Goal: Task Accomplishment & Management: Manage account settings

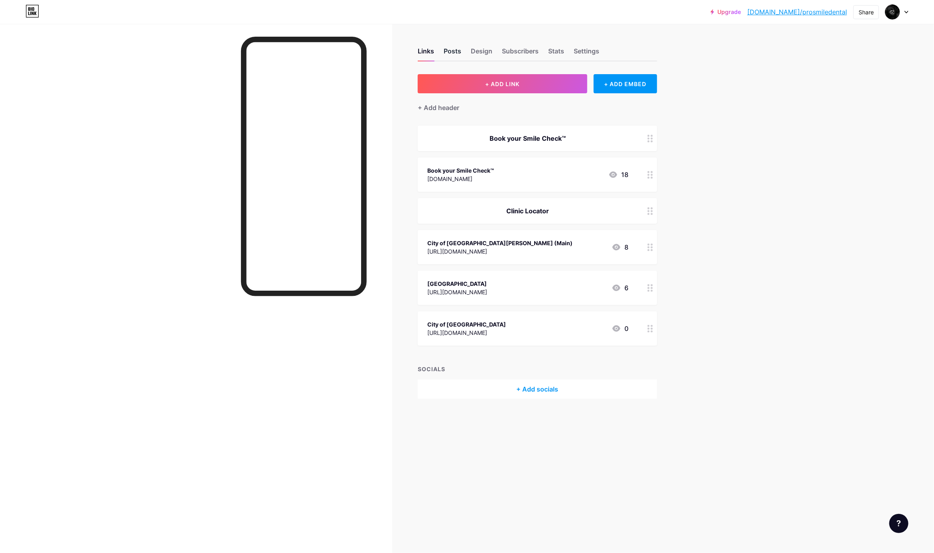
click at [456, 49] on div "Posts" at bounding box center [453, 53] width 18 height 14
click at [481, 55] on div "Design" at bounding box center [482, 53] width 22 height 14
click at [595, 140] on div "Book your Smile Check™" at bounding box center [527, 139] width 201 height 10
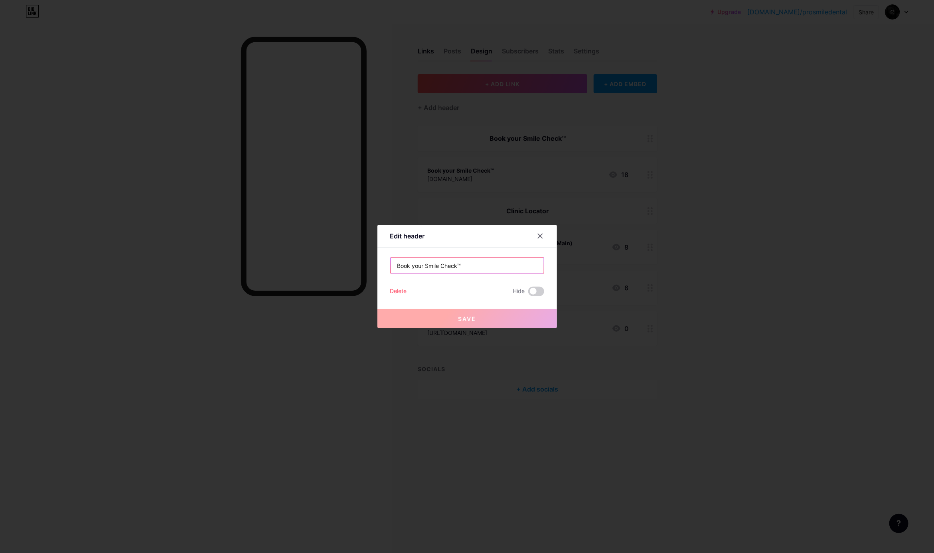
click at [487, 262] on input "Book your Smile Check™" at bounding box center [467, 266] width 153 height 16
click at [667, 241] on div at bounding box center [467, 276] width 934 height 553
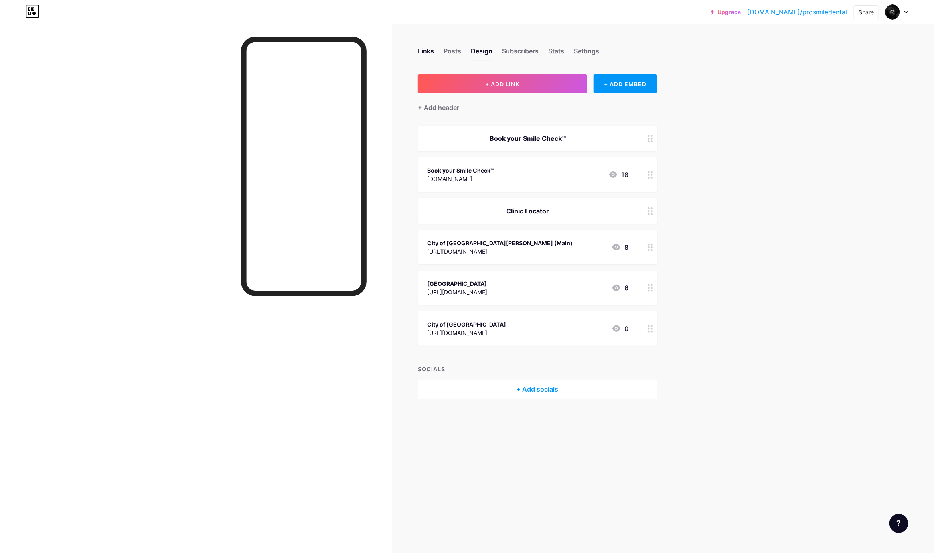
click at [649, 138] on icon at bounding box center [650, 139] width 6 height 8
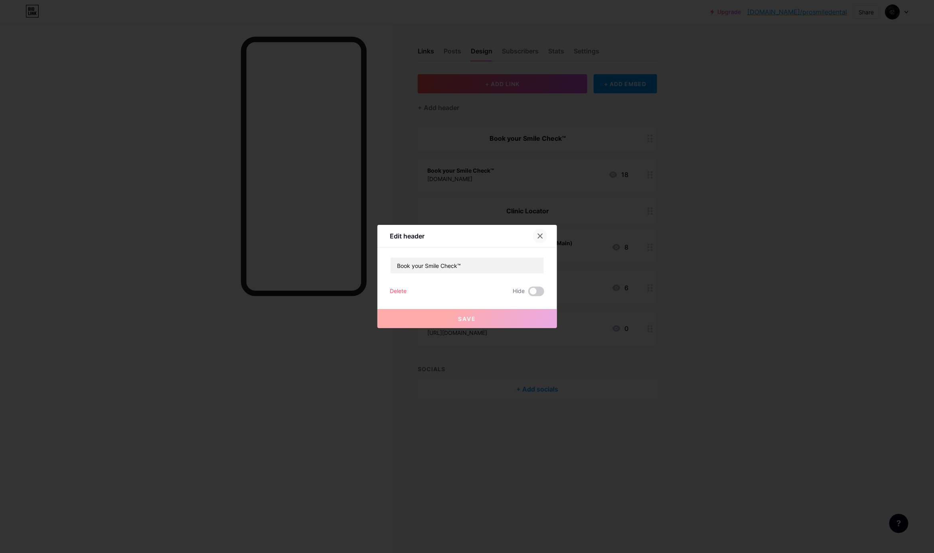
click at [539, 237] on icon at bounding box center [540, 236] width 6 height 6
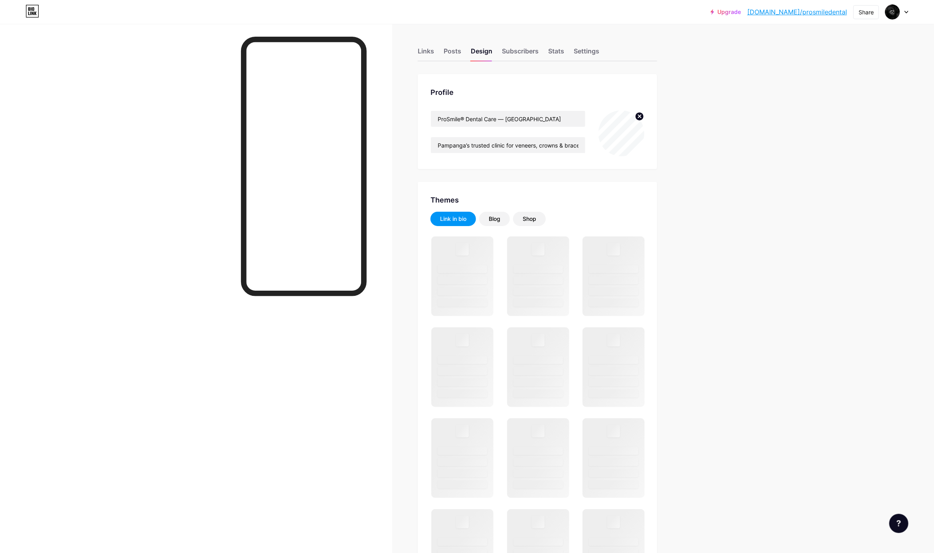
click at [417, 56] on div "Links Posts Design Subscribers Stats Settings Profile ProSmile® Dental Care — […" at bounding box center [345, 498] width 690 height 949
click at [426, 51] on div "Links" at bounding box center [426, 53] width 16 height 14
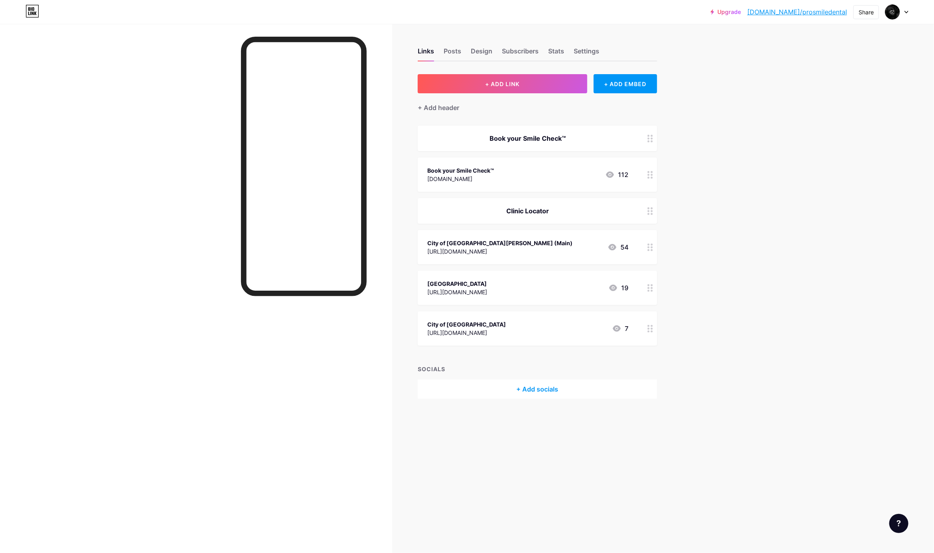
click at [568, 177] on div "Book your Smile Check™ [DOMAIN_NAME] 112" at bounding box center [527, 175] width 201 height 18
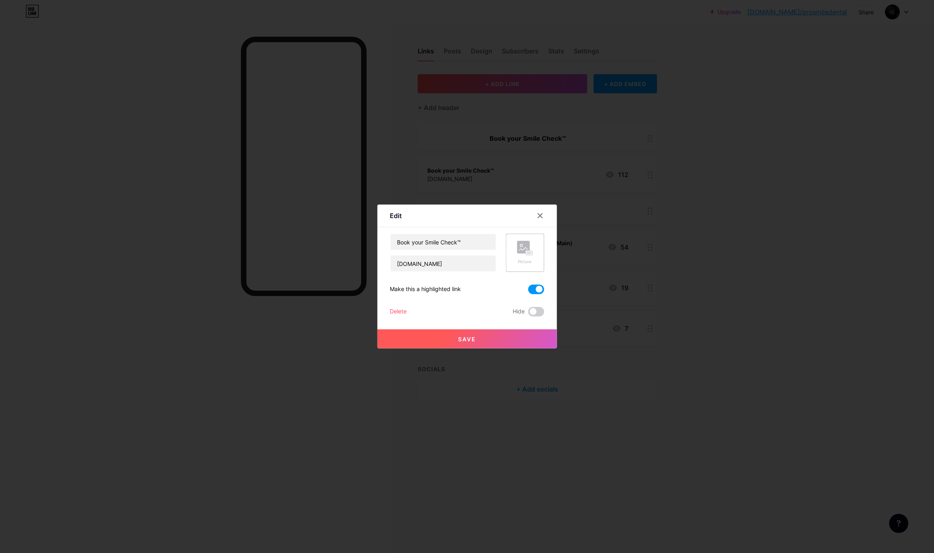
click at [711, 215] on div at bounding box center [467, 276] width 934 height 553
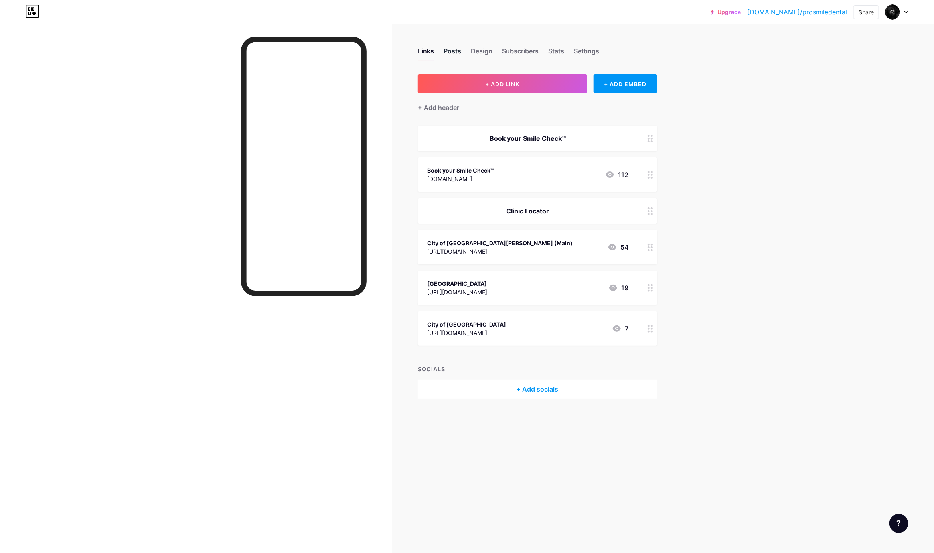
click at [453, 52] on div "Posts" at bounding box center [453, 53] width 18 height 14
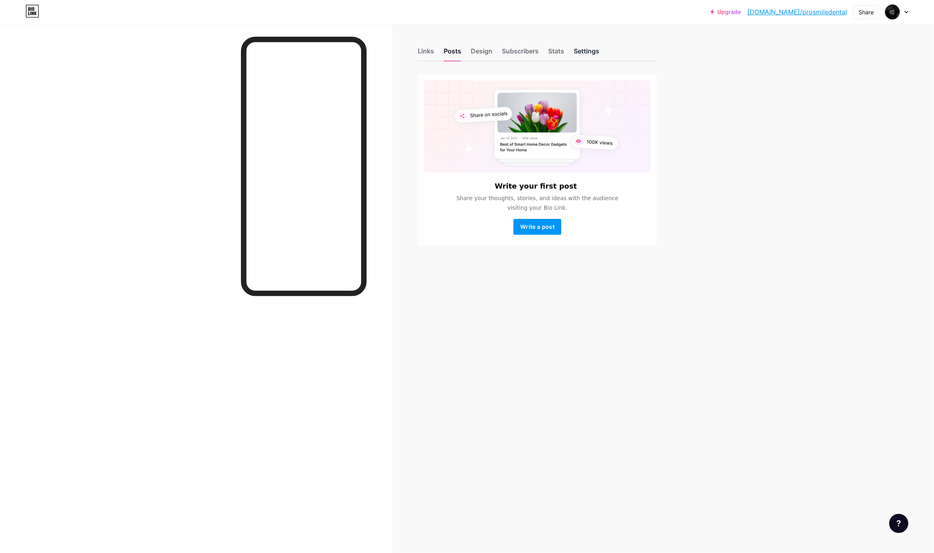
click at [585, 51] on div "Settings" at bounding box center [587, 53] width 26 height 14
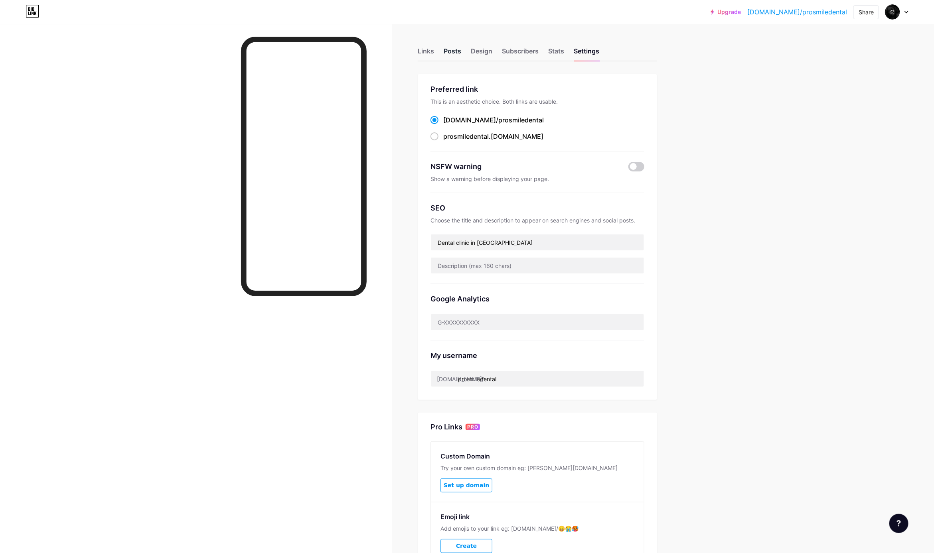
click at [445, 50] on div "Posts" at bounding box center [453, 53] width 18 height 14
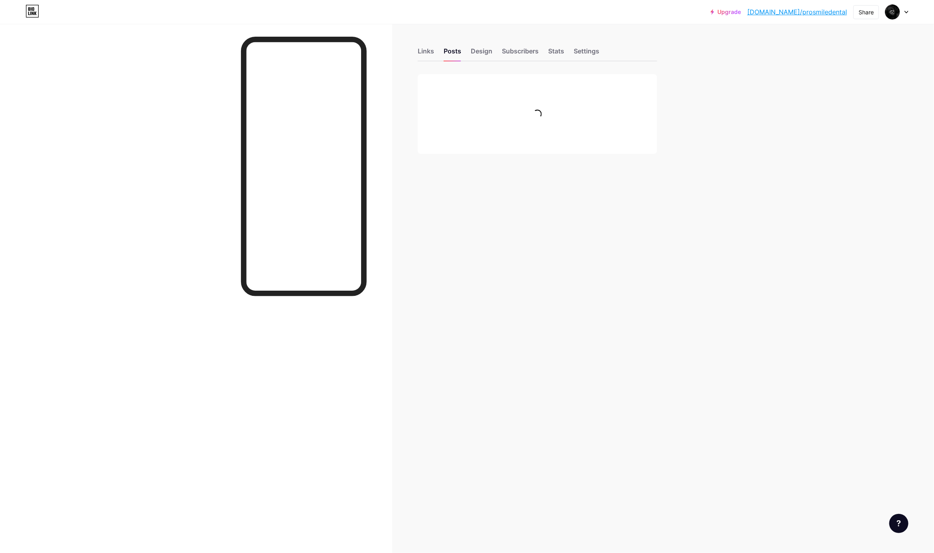
click at [417, 48] on div "Links Posts Design Subscribers Stats Settings Feature requests Help center Cont…" at bounding box center [345, 109] width 690 height 170
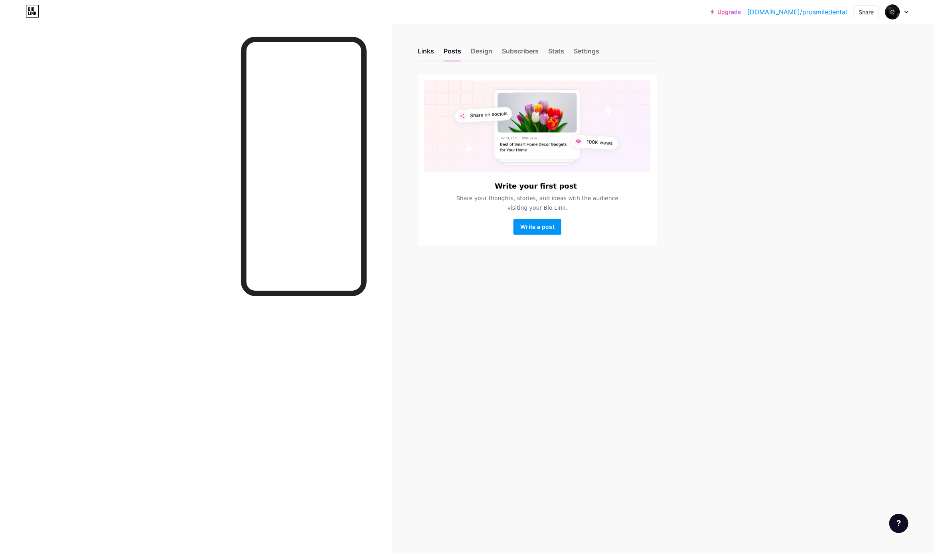
click at [430, 49] on div "Links" at bounding box center [426, 53] width 16 height 14
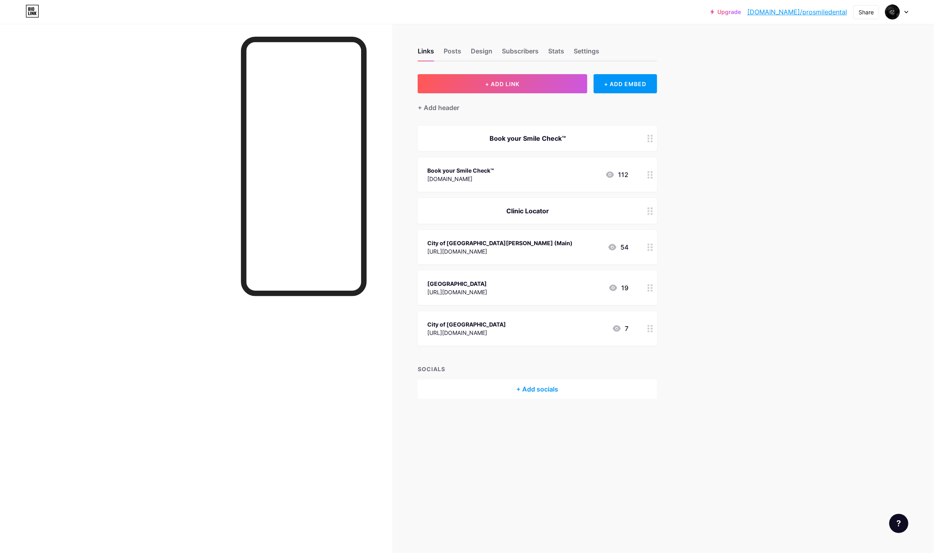
click at [508, 181] on div "Book your Smile Check™ [DOMAIN_NAME] 112" at bounding box center [527, 175] width 201 height 18
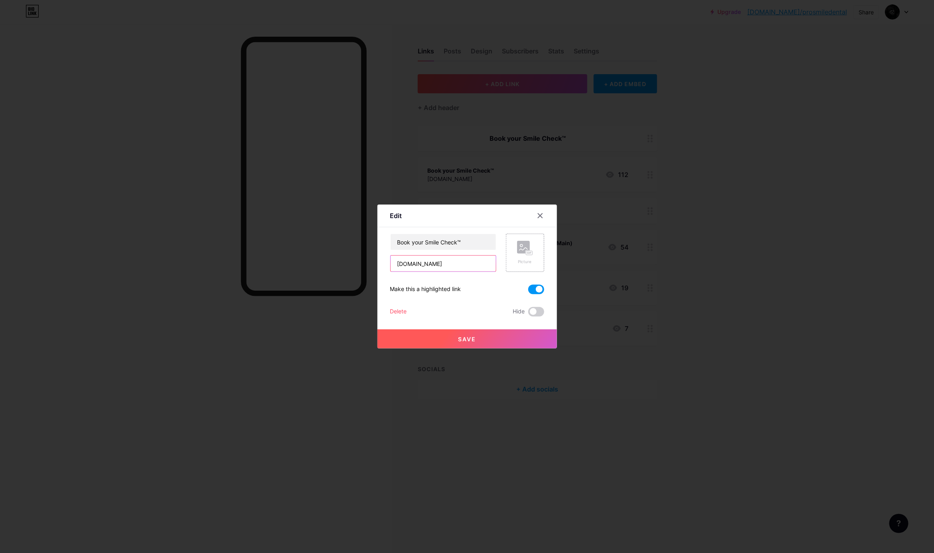
click at [440, 262] on input "[DOMAIN_NAME]" at bounding box center [443, 264] width 105 height 16
type input "[DOMAIN_NAME]"
click at [444, 260] on input "text" at bounding box center [443, 264] width 105 height 16
paste input "[URL][DOMAIN_NAME]"
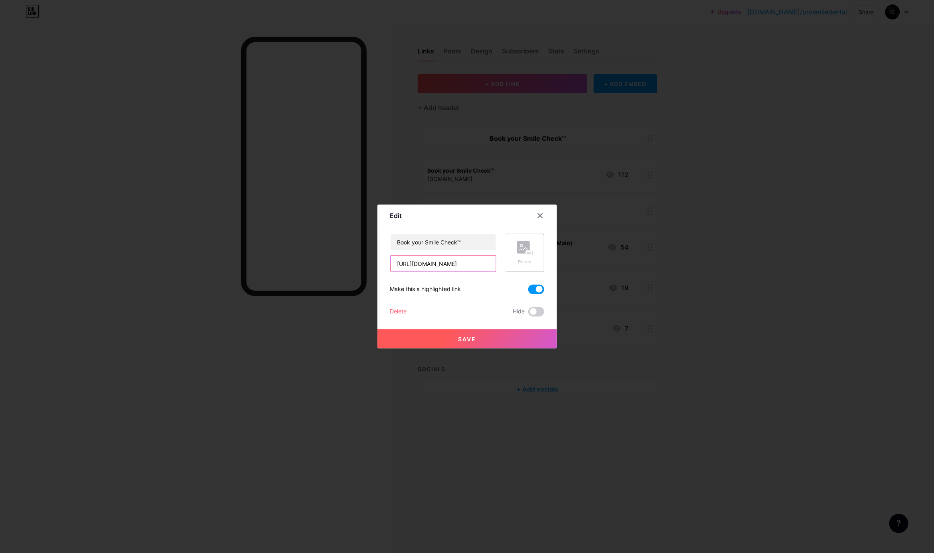
type input "[URL][DOMAIN_NAME]"
click at [497, 339] on button "Save" at bounding box center [466, 338] width 179 height 19
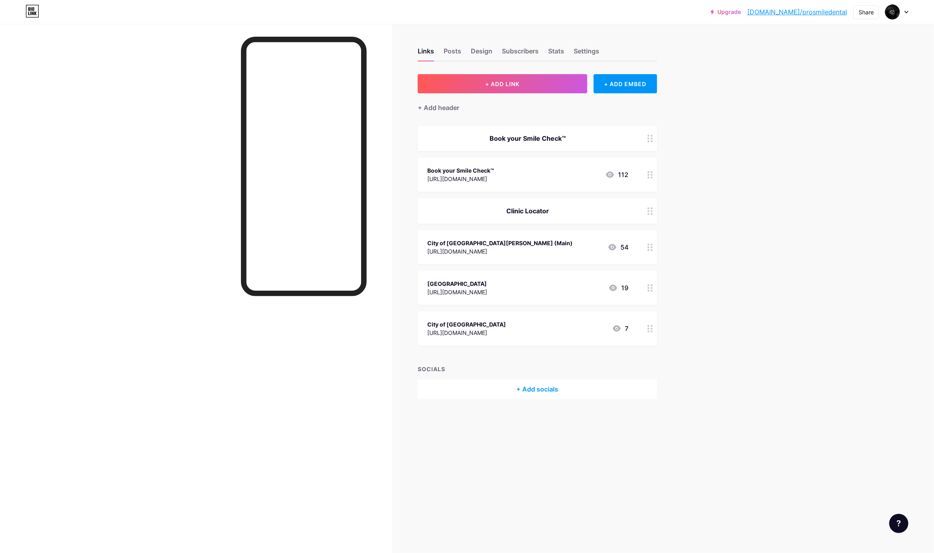
click at [696, 117] on div "Upgrade [DOMAIN_NAME]/prosmi... [DOMAIN_NAME]/prosmiledental Share Switch accou…" at bounding box center [467, 276] width 934 height 553
click at [843, 168] on div "Upgrade [DOMAIN_NAME]/prosmi... [DOMAIN_NAME]/prosmiledental Share Switch accou…" at bounding box center [467, 276] width 934 height 553
click at [777, 108] on div "Upgrade [DOMAIN_NAME]/prosmi... [DOMAIN_NAME]/prosmiledental Share Switch accou…" at bounding box center [467, 276] width 934 height 553
